Goal: Check status: Check status

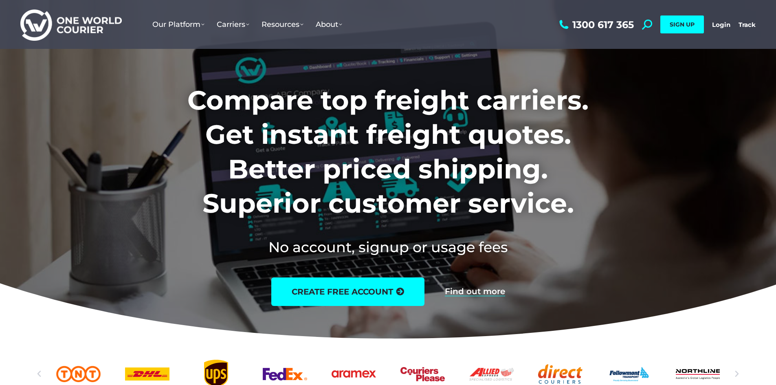
click at [726, 26] on link "Login" at bounding box center [721, 25] width 18 height 8
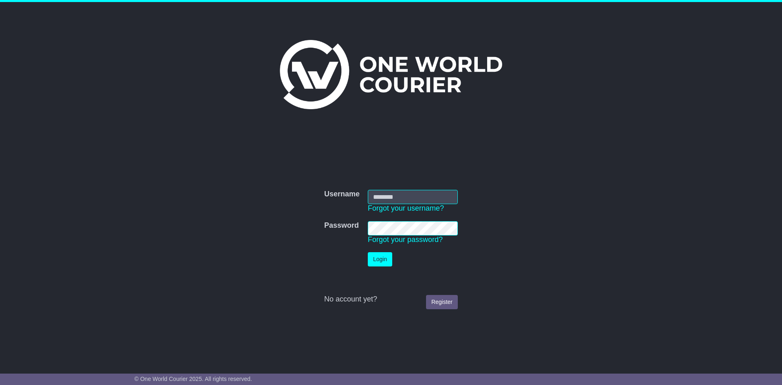
type input "**********"
click at [384, 257] on button "Login" at bounding box center [380, 259] width 24 height 14
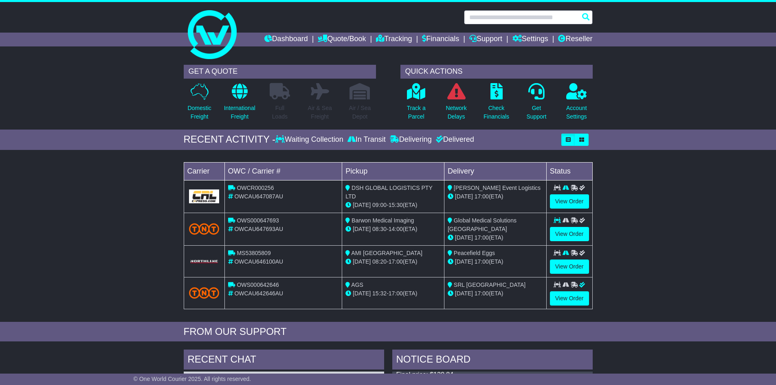
click at [496, 17] on input "text" at bounding box center [528, 17] width 129 height 14
paste input "**********"
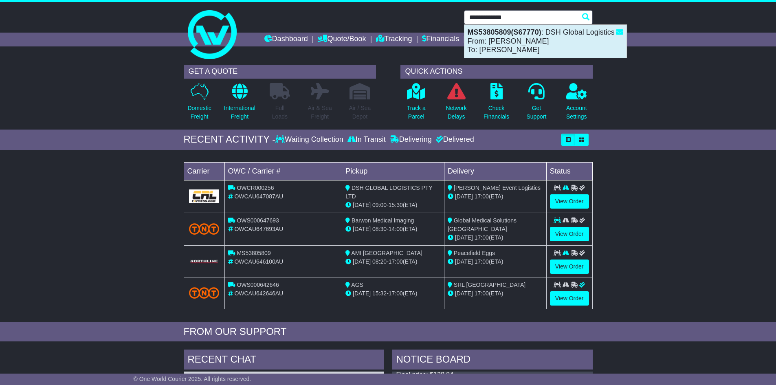
click at [522, 38] on div "MS53805809(S67770) : DSH Global Logistics From: Thomas Tyson To: Danielle Towns…" at bounding box center [545, 41] width 162 height 33
type input "**********"
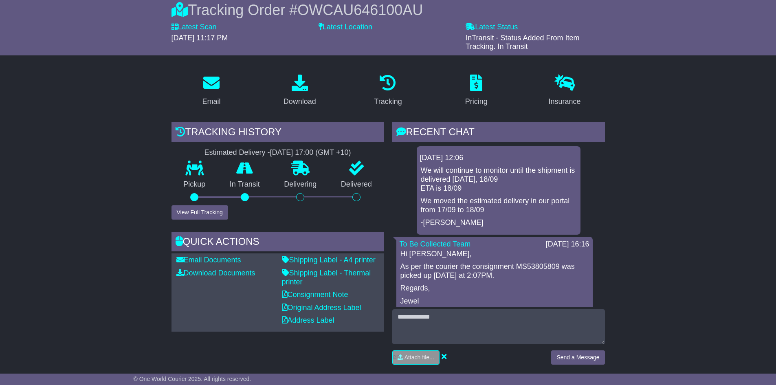
scroll to position [81, 0]
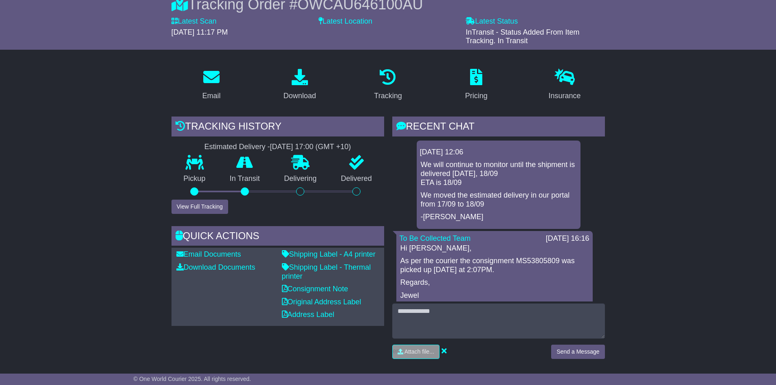
drag, startPoint x: 206, startPoint y: 148, endPoint x: 319, endPoint y: 149, distance: 113.6
click at [319, 149] on div "Estimated Delivery - 18 Sep 2025 - 17:00 (GMT +10)" at bounding box center [277, 147] width 213 height 9
click at [319, 149] on div "[DATE] 17:00 (GMT +10)" at bounding box center [310, 147] width 81 height 9
click at [215, 205] on button "View Full Tracking" at bounding box center [199, 207] width 57 height 14
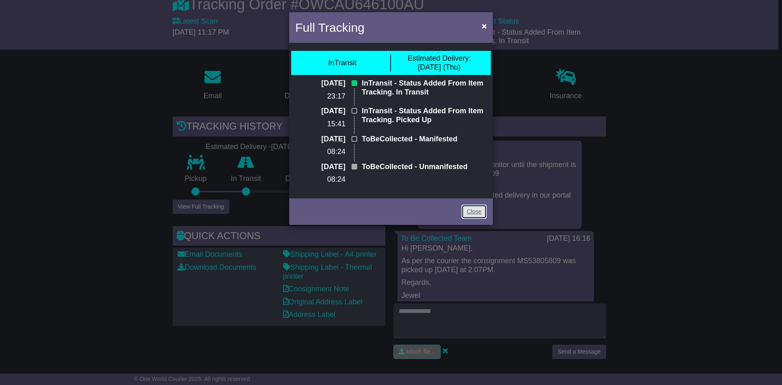
click at [465, 213] on link "Close" at bounding box center [473, 211] width 25 height 14
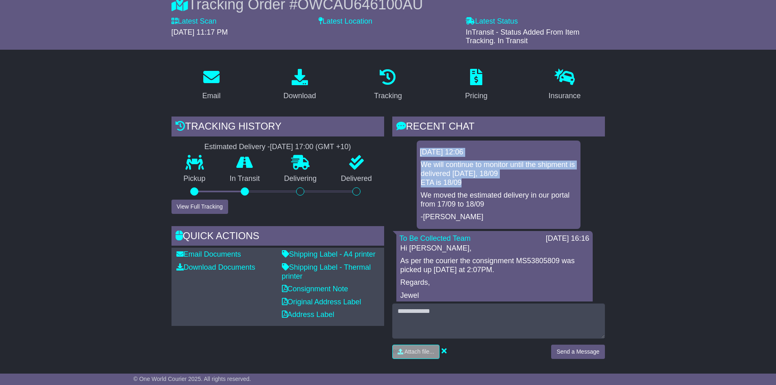
drag, startPoint x: 418, startPoint y: 152, endPoint x: 497, endPoint y: 179, distance: 83.3
click at [497, 179] on div "18 Sep 2025 12:06 We will continue to monitor until the shipment is delivered t…" at bounding box center [499, 184] width 164 height 88
click at [497, 179] on p "We will continue to monitor until the shipment is delivered today, 18/09 ETA is…" at bounding box center [499, 173] width 156 height 26
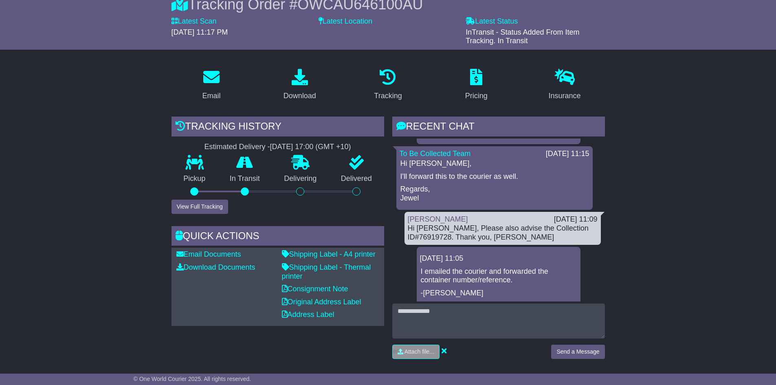
scroll to position [326, 0]
drag, startPoint x: 424, startPoint y: 229, endPoint x: 508, endPoint y: 238, distance: 85.1
click at [508, 238] on div "Hi [PERSON_NAME], Please also advise the Collection ID#76919728. Thank you, [PE…" at bounding box center [503, 233] width 190 height 18
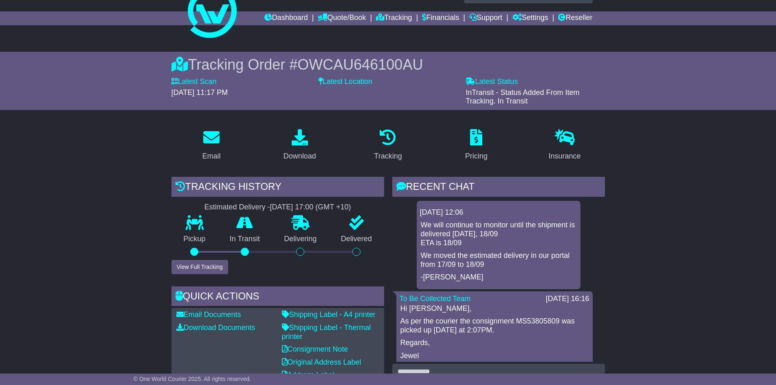
scroll to position [0, 0]
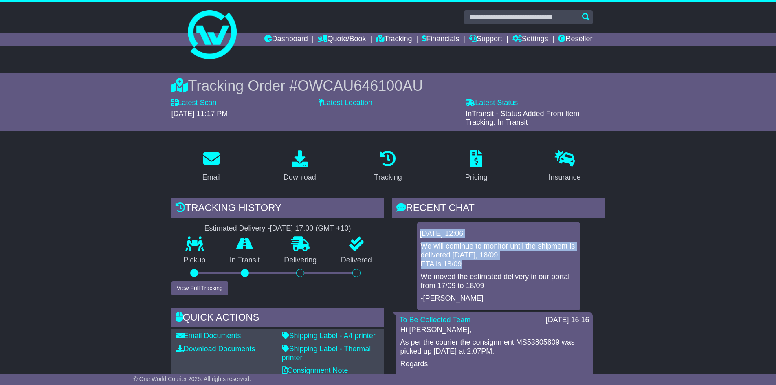
drag, startPoint x: 420, startPoint y: 233, endPoint x: 503, endPoint y: 262, distance: 88.5
click at [503, 262] on div "18 Sep 2025 12:06 We will continue to monitor until the shipment is delivered t…" at bounding box center [499, 266] width 164 height 88
click at [503, 262] on p "We will continue to monitor until the shipment is delivered today, 18/09 ETA is…" at bounding box center [499, 255] width 156 height 26
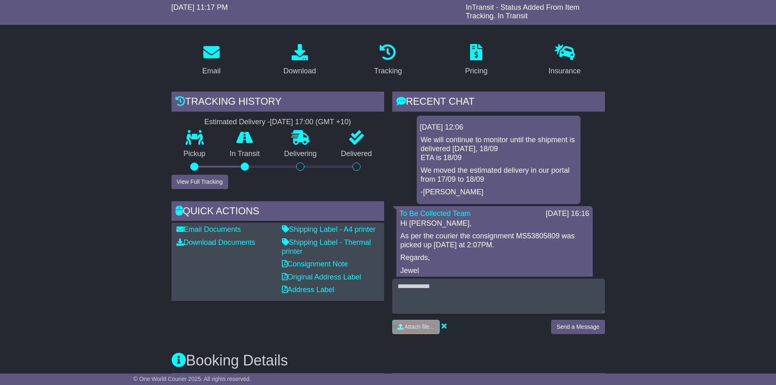
scroll to position [122, 0]
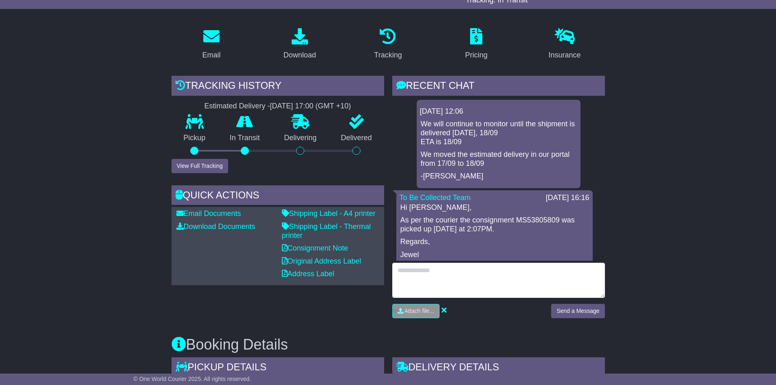
click at [466, 280] on textarea at bounding box center [498, 280] width 213 height 35
type textarea "**********"
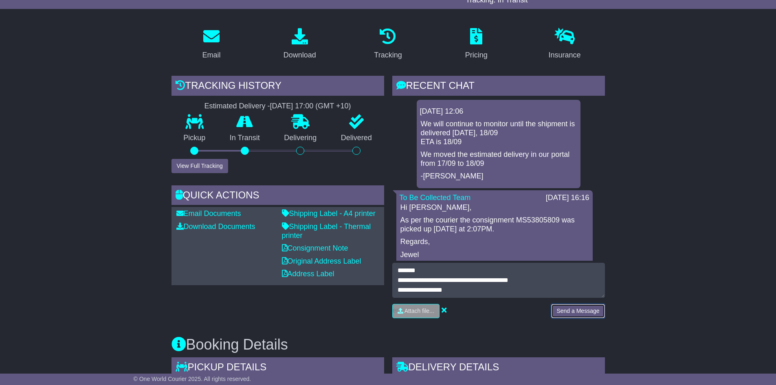
click at [567, 307] on button "Send a Message" at bounding box center [577, 311] width 53 height 14
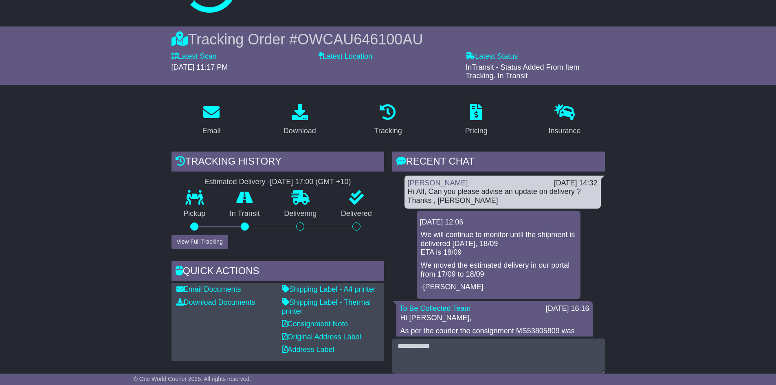
scroll to position [0, 0]
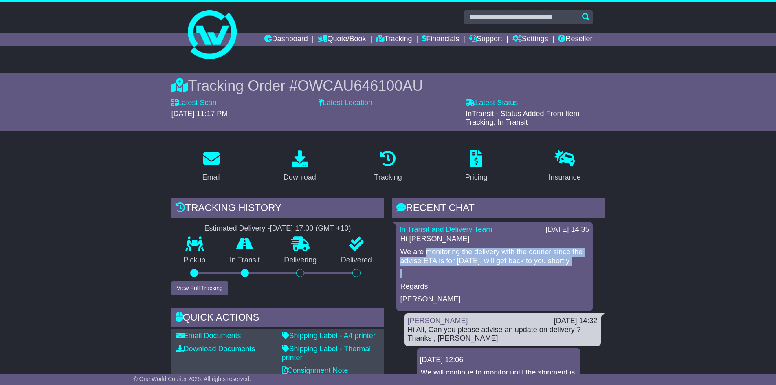
drag, startPoint x: 428, startPoint y: 244, endPoint x: 565, endPoint y: 266, distance: 138.5
click at [565, 266] on div "Hi [PERSON_NAME] We are monitoring the delivery with the courier since the advi…" at bounding box center [494, 269] width 190 height 69
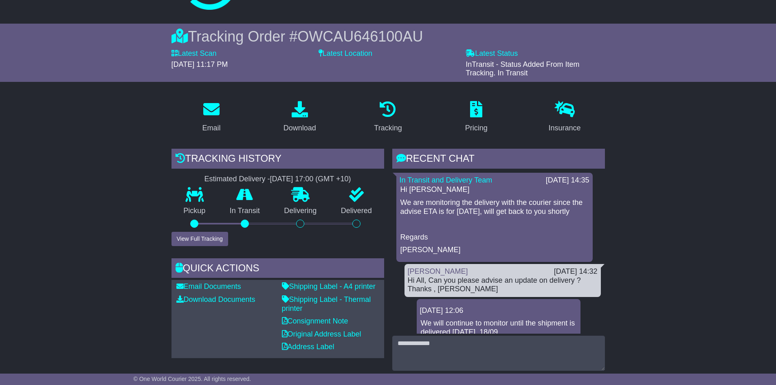
scroll to position [122, 0]
